Goal: Task Accomplishment & Management: Use online tool/utility

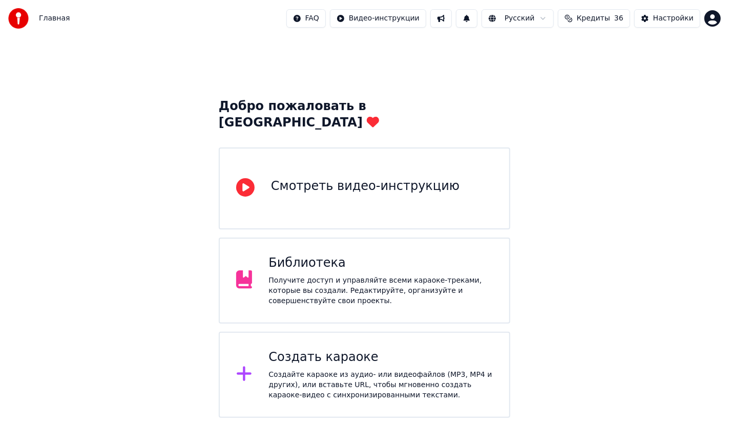
click at [388, 255] on div "Библиотека" at bounding box center [380, 263] width 224 height 16
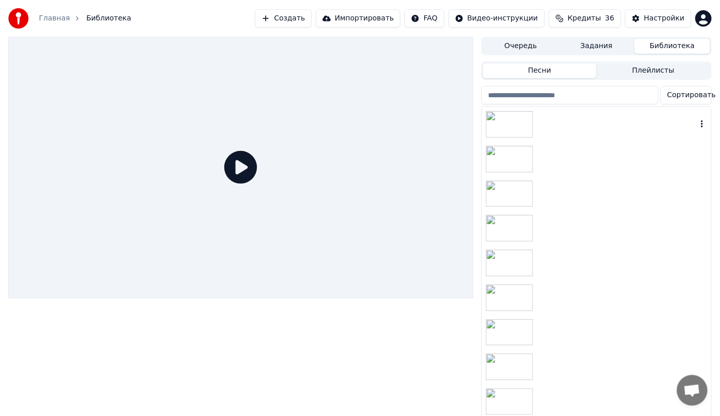
click at [701, 121] on icon "button" at bounding box center [702, 123] width 2 height 7
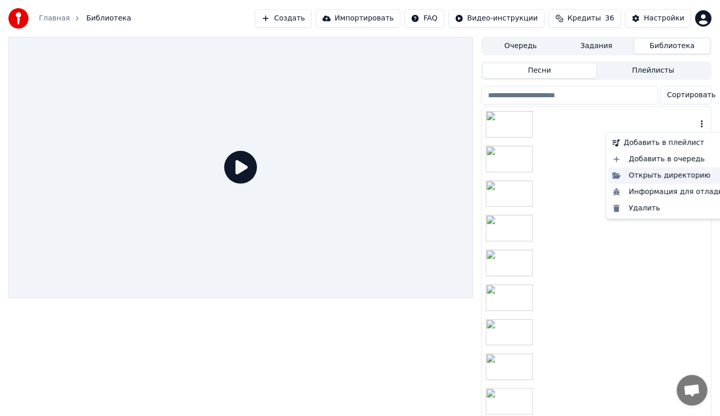
click at [659, 174] on div "Открыть директорию" at bounding box center [669, 175] width 123 height 16
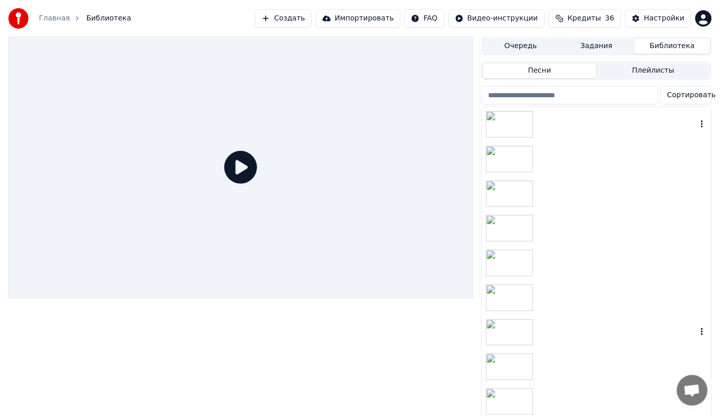
click at [619, 334] on div at bounding box center [596, 332] width 229 height 35
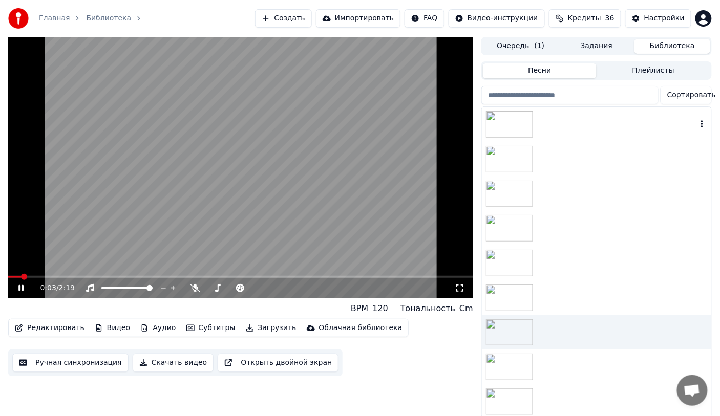
click at [19, 289] on icon at bounding box center [20, 288] width 5 height 6
click at [701, 261] on icon "button" at bounding box center [702, 262] width 2 height 7
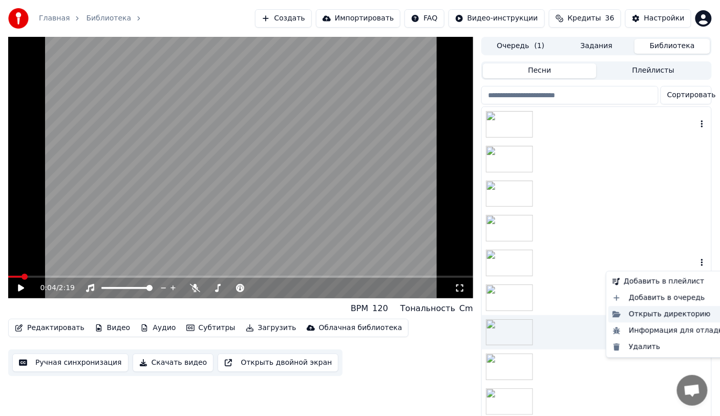
click at [659, 316] on div "Открыть директорию" at bounding box center [669, 314] width 123 height 16
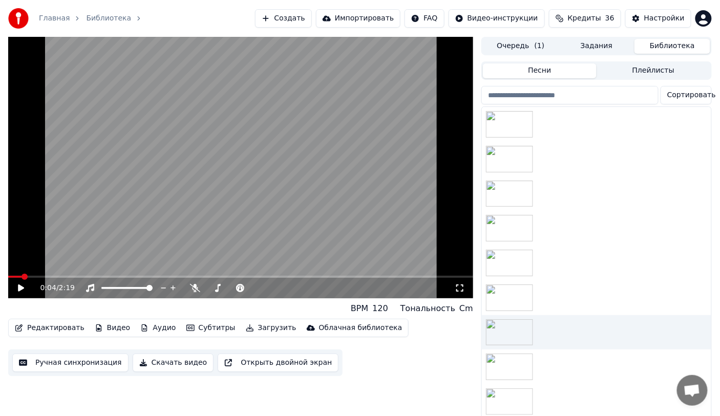
click at [509, 45] on button "Очередь ( 1 )" at bounding box center [521, 46] width 76 height 15
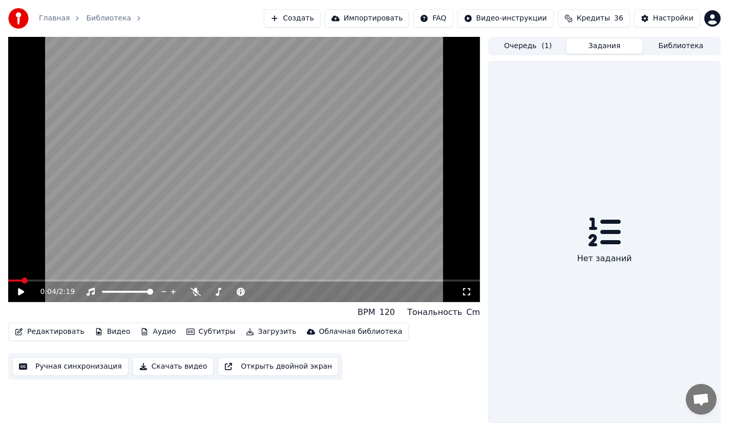
click at [602, 46] on button "Задания" at bounding box center [604, 46] width 76 height 15
click at [546, 47] on span "( 1 )" at bounding box center [547, 46] width 10 height 10
click at [607, 48] on button "Задания" at bounding box center [604, 46] width 76 height 15
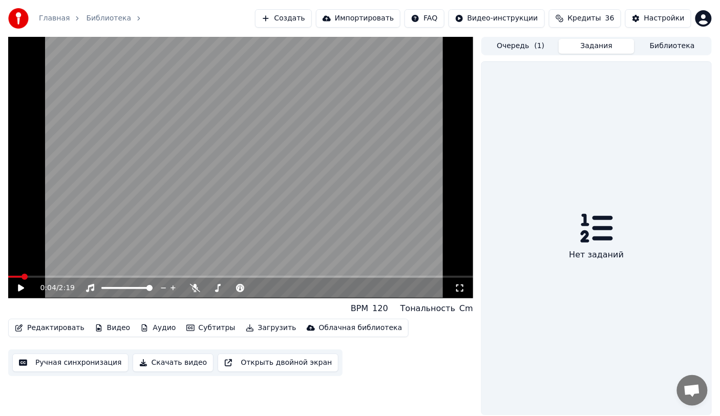
click at [661, 50] on button "Библиотека" at bounding box center [672, 46] width 76 height 15
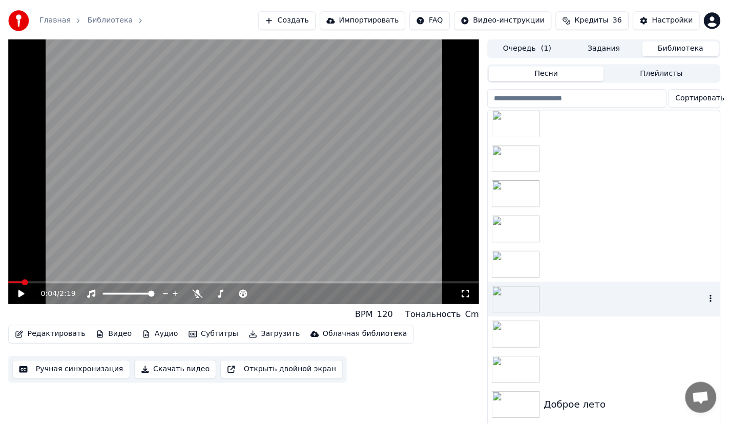
scroll to position [51, 0]
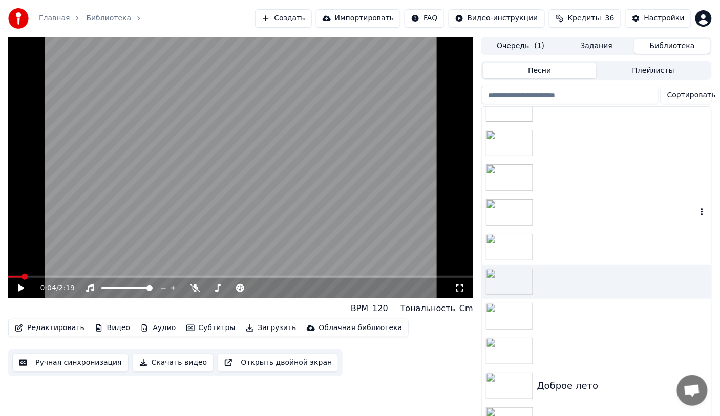
click at [550, 215] on div at bounding box center [596, 212] width 229 height 35
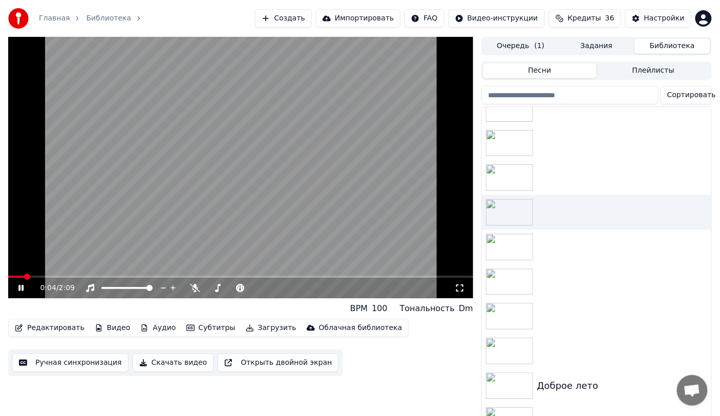
click at [248, 328] on button "Загрузить" at bounding box center [271, 328] width 59 height 14
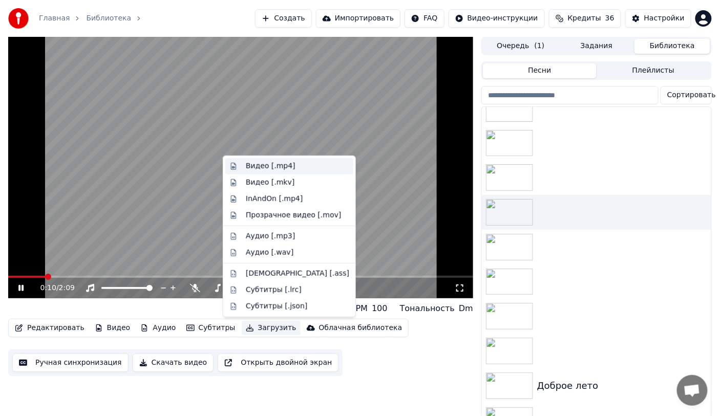
click at [274, 167] on div "Видео [.mp4]" at bounding box center [271, 166] width 50 height 10
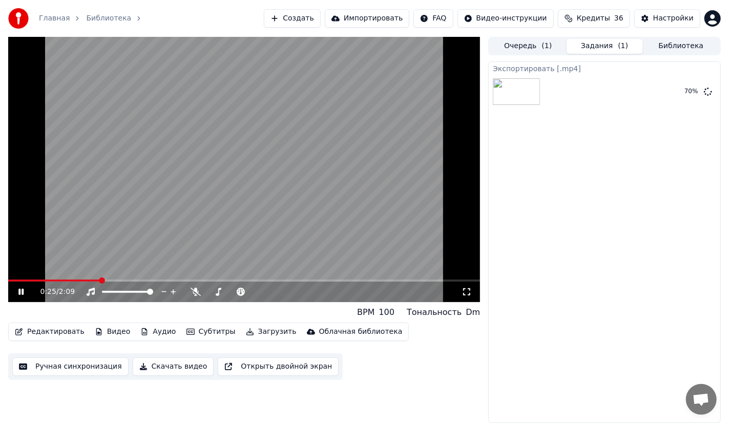
click at [24, 290] on icon at bounding box center [28, 292] width 24 height 8
click at [19, 292] on icon at bounding box center [21, 291] width 6 height 7
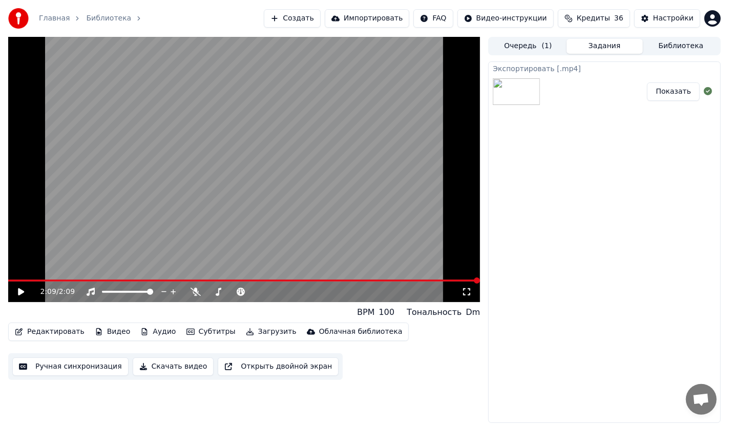
click at [685, 93] on button "Показать" at bounding box center [673, 91] width 53 height 18
